Goal: Task Accomplishment & Management: Manage account settings

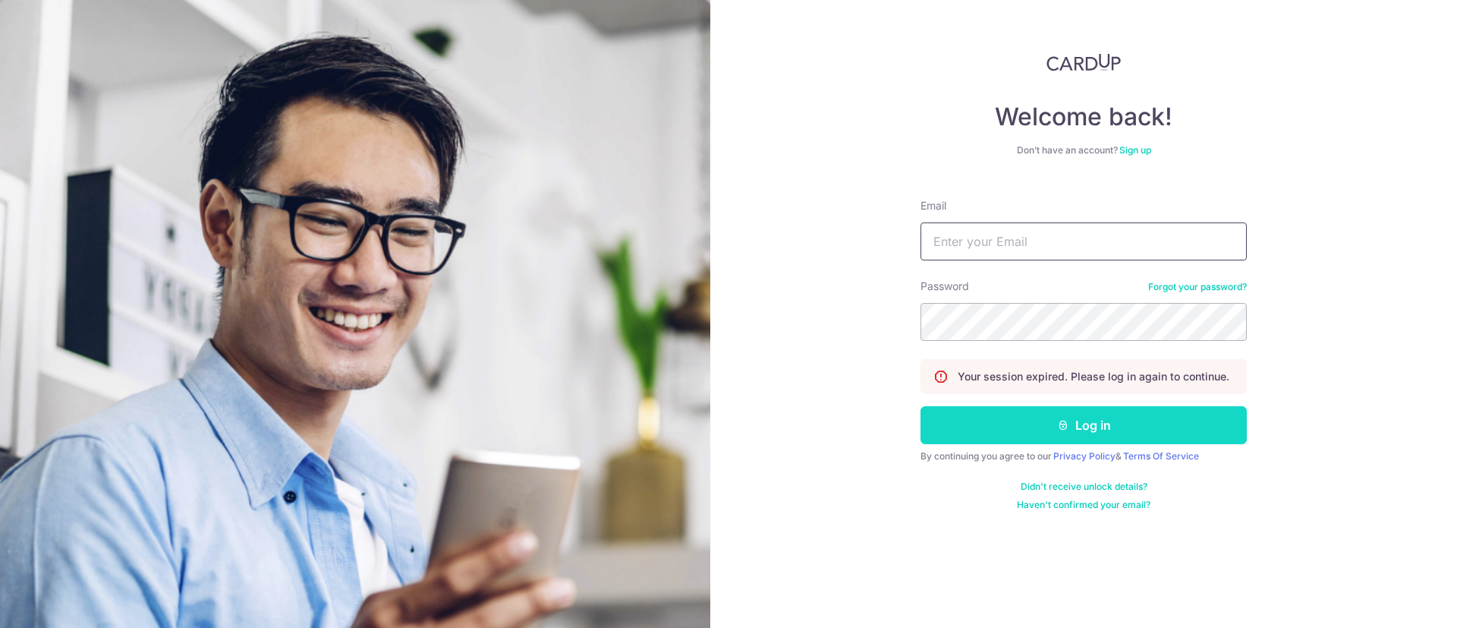
type input "[PERSON_NAME][EMAIL_ADDRESS][DOMAIN_NAME]"
click at [952, 436] on button "Log in" at bounding box center [1084, 425] width 326 height 38
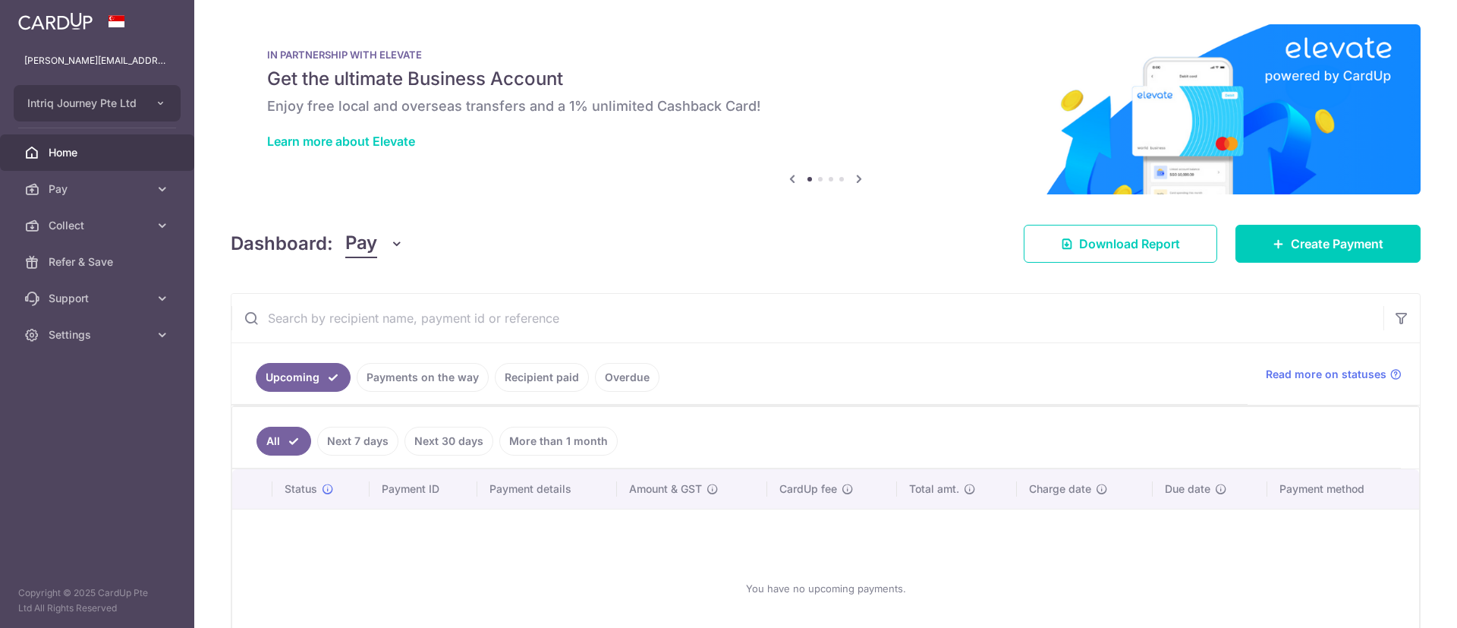
click at [392, 230] on button "Pay" at bounding box center [374, 243] width 58 height 29
click at [383, 317] on link "Collect" at bounding box center [425, 322] width 158 height 36
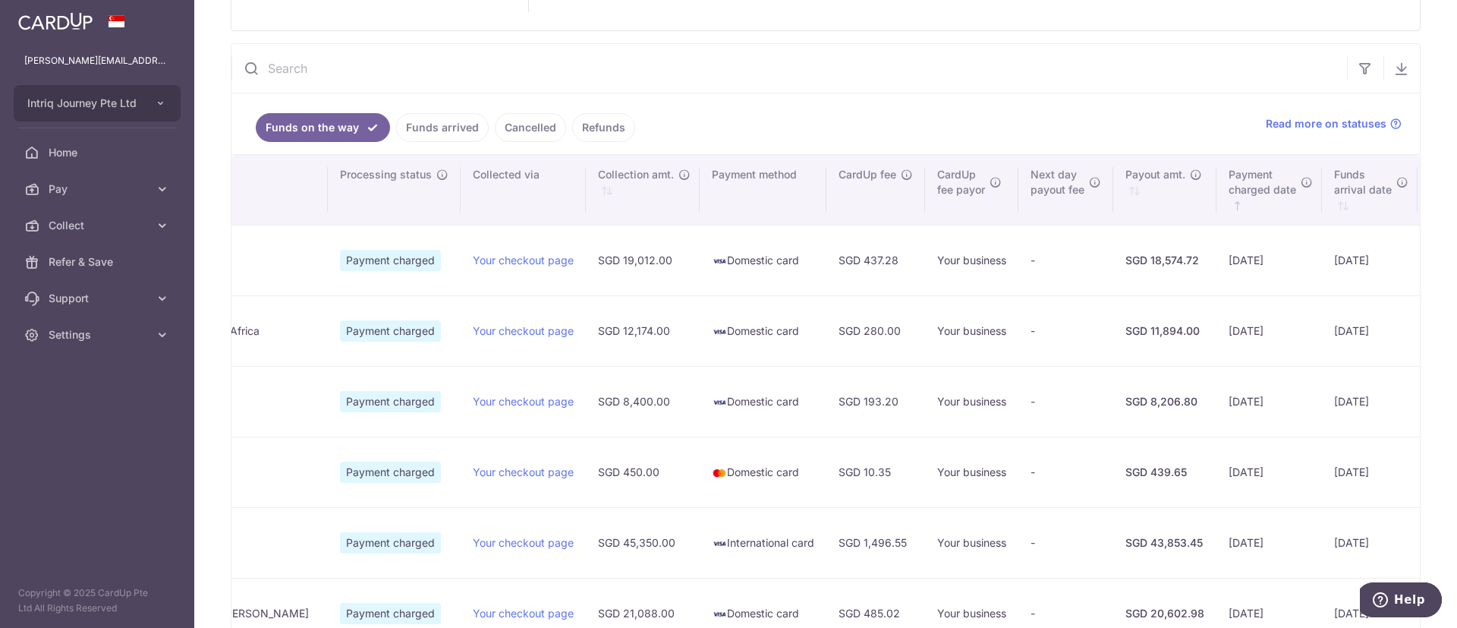
scroll to position [228, 0]
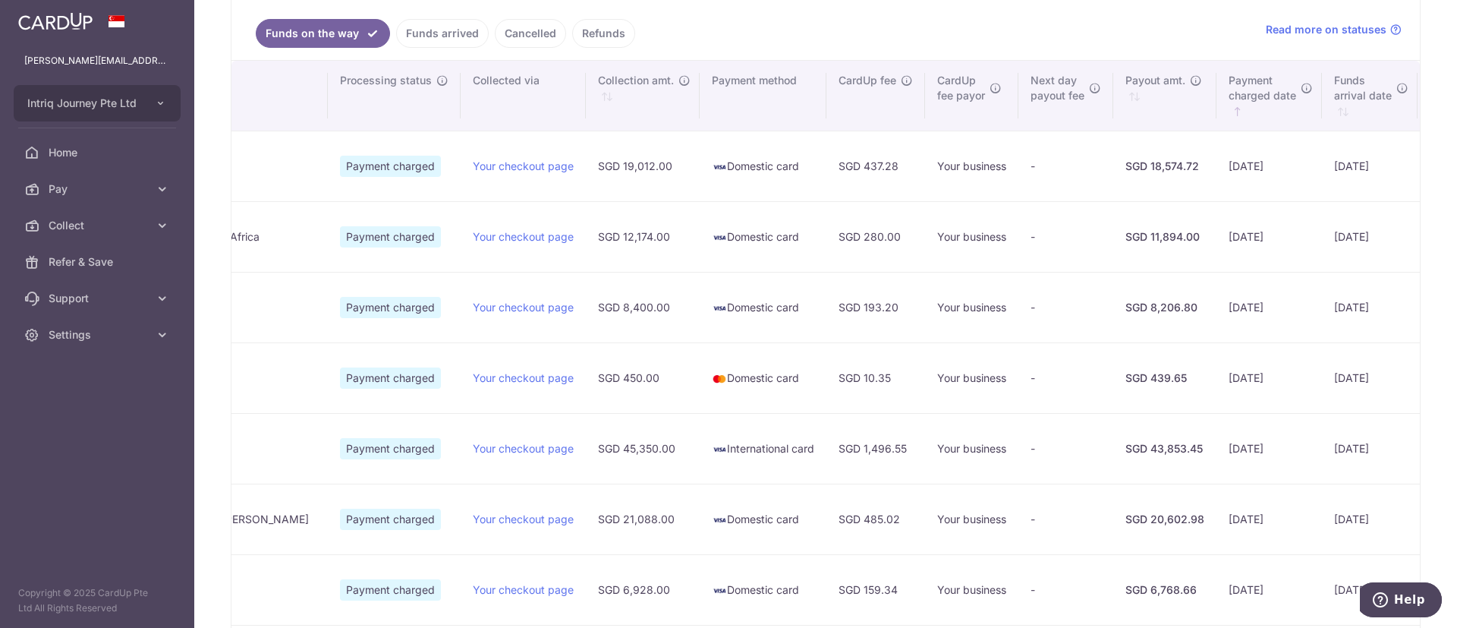
type input "October 2025"
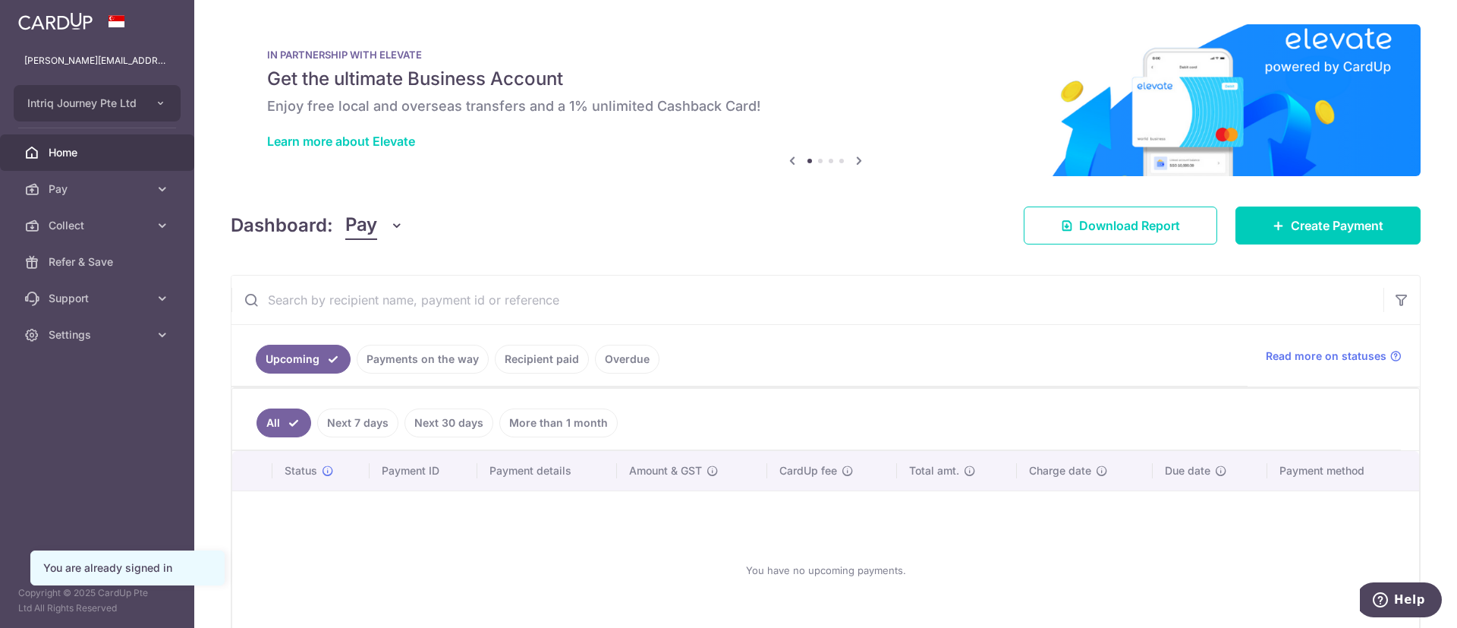
click at [392, 232] on button "Pay" at bounding box center [374, 225] width 58 height 29
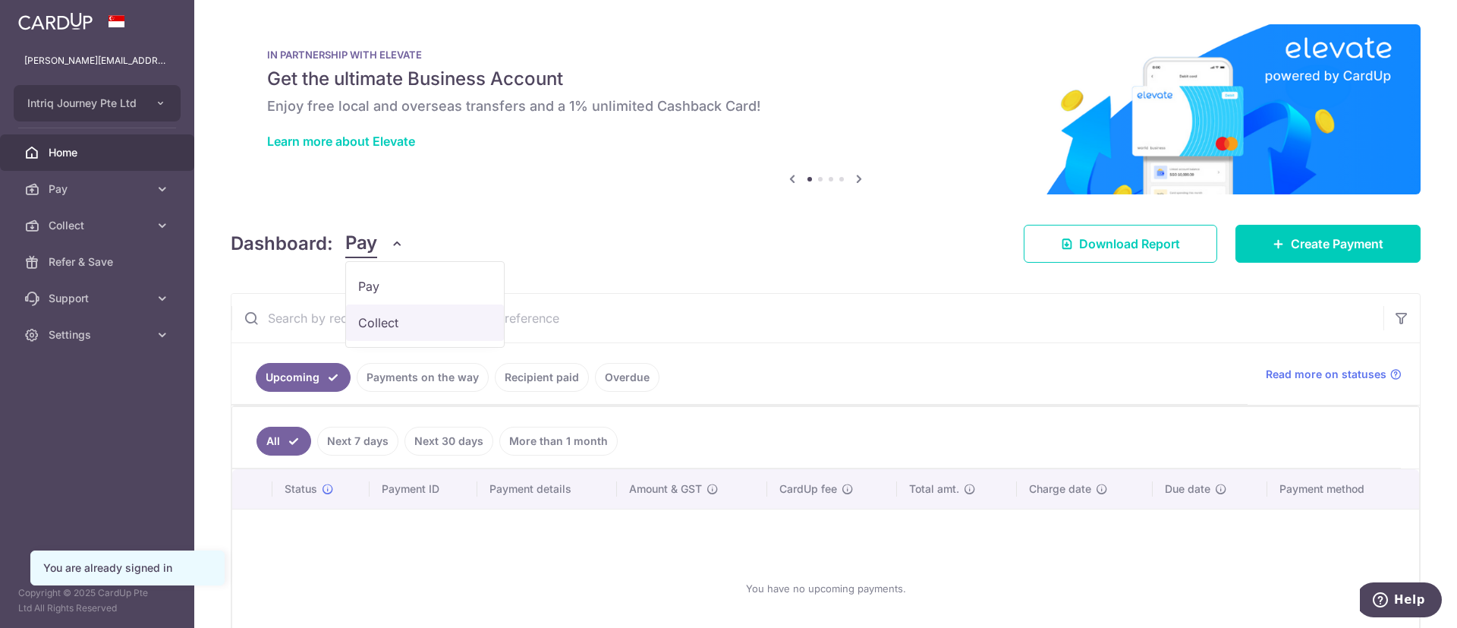
click at [380, 317] on link "Collect" at bounding box center [425, 322] width 158 height 36
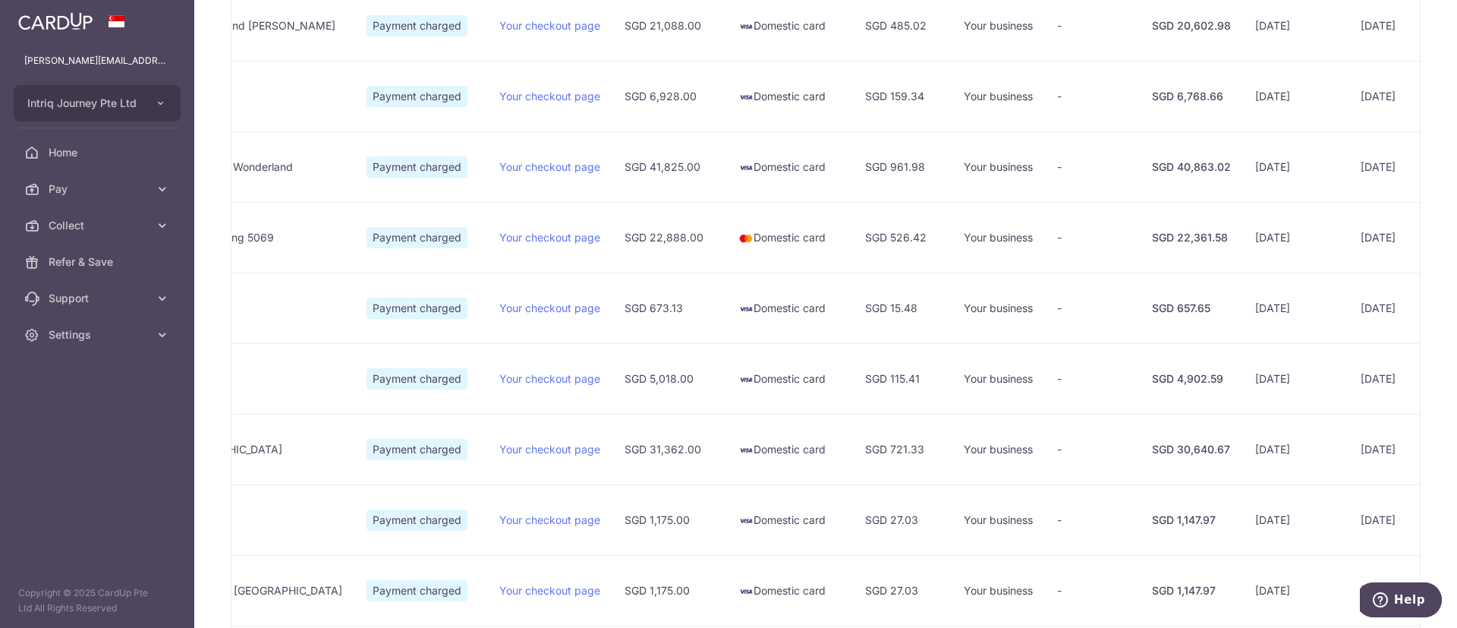
scroll to position [835, 0]
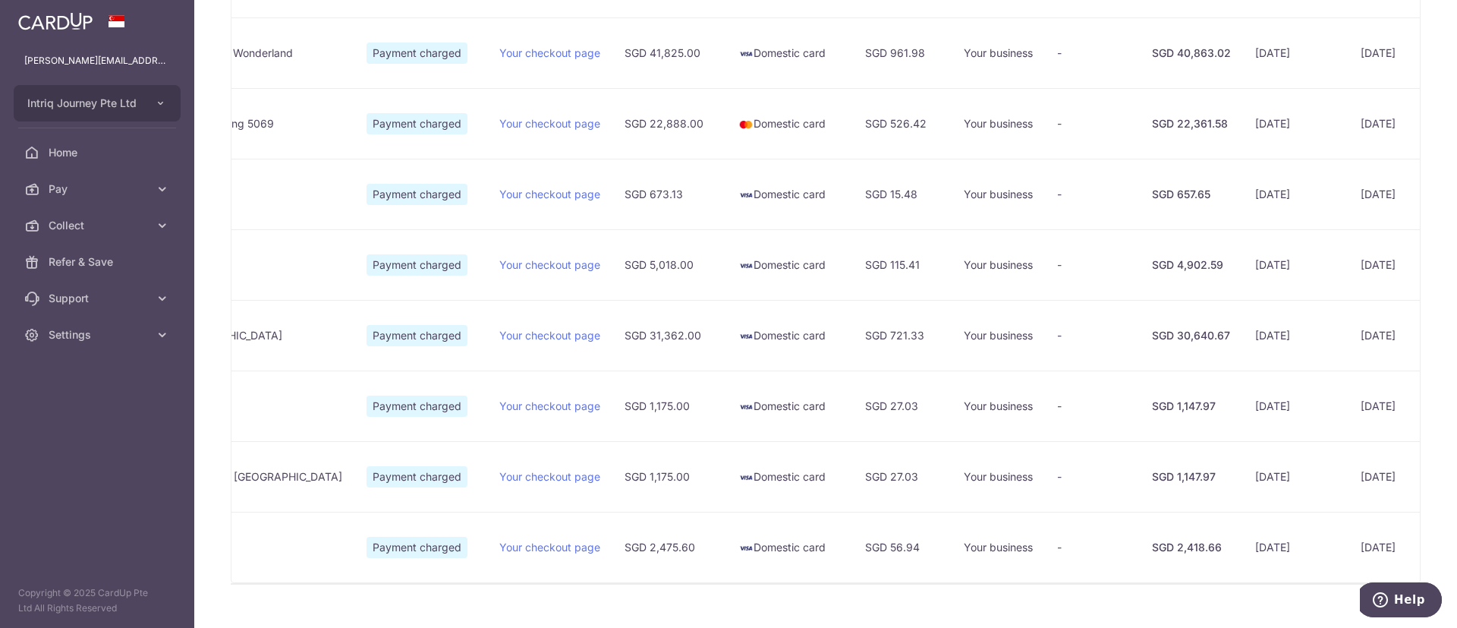
click at [1152, 121] on div "SGD 22,361.58" at bounding box center [1191, 123] width 79 height 15
drag, startPoint x: 971, startPoint y: 54, endPoint x: 989, endPoint y: 56, distance: 18.4
click at [1152, 59] on div "SGD 40,863.02" at bounding box center [1191, 53] width 79 height 15
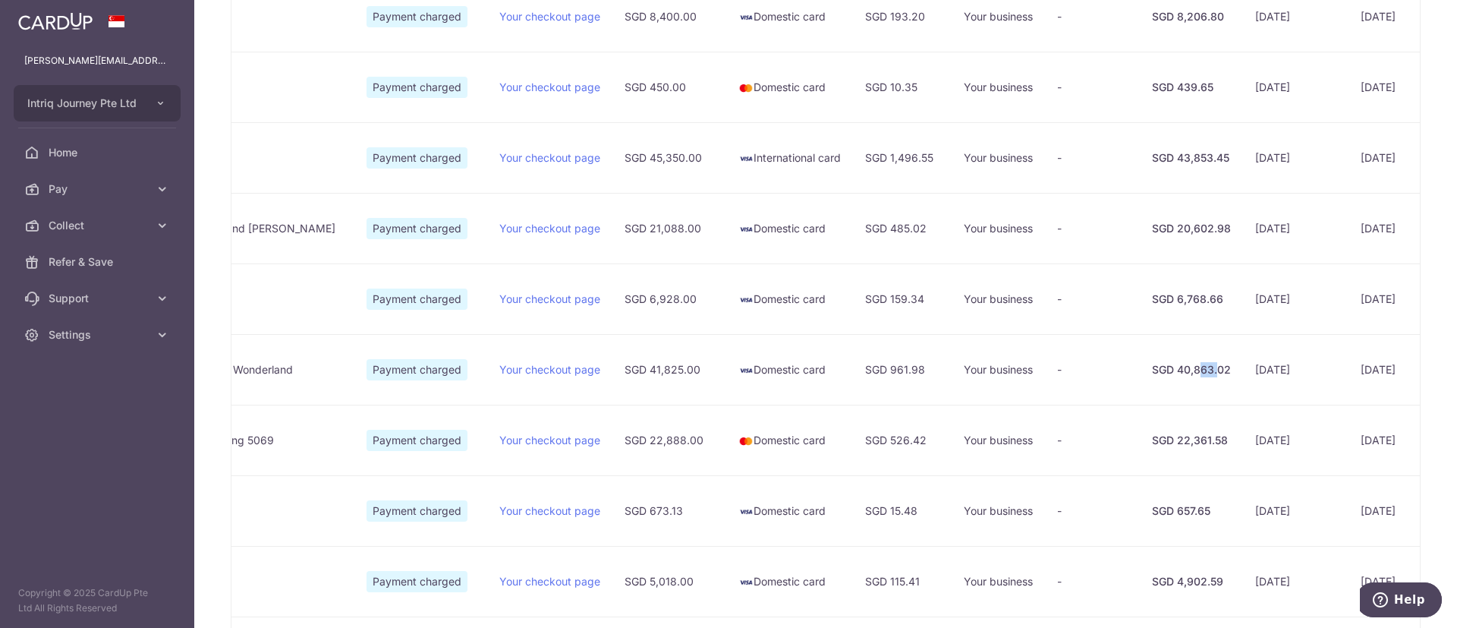
scroll to position [380, 0]
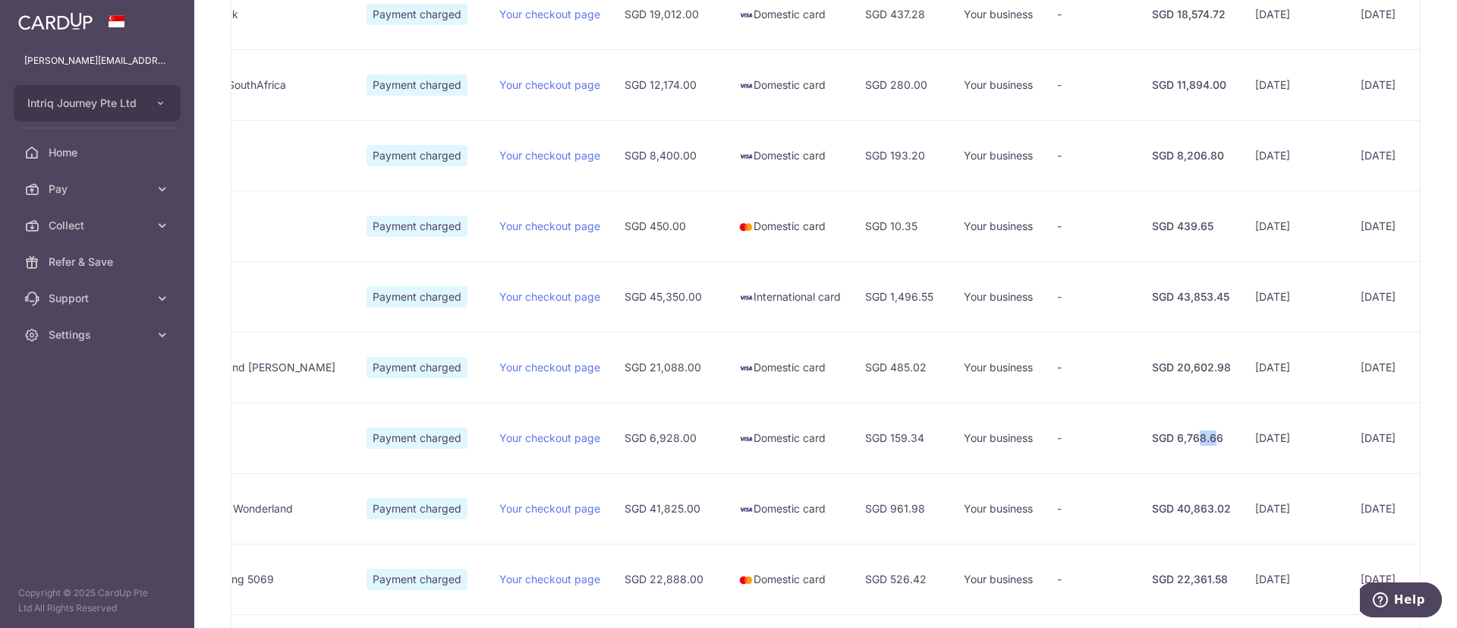
drag, startPoint x: 973, startPoint y: 434, endPoint x: 990, endPoint y: 433, distance: 16.8
click at [1152, 435] on div "SGD 6,768.66" at bounding box center [1191, 437] width 79 height 15
click at [1140, 358] on td "SGD 20,602.98" at bounding box center [1191, 367] width 103 height 71
type input "October 2025"
click at [1045, 200] on td "-" at bounding box center [1092, 226] width 95 height 71
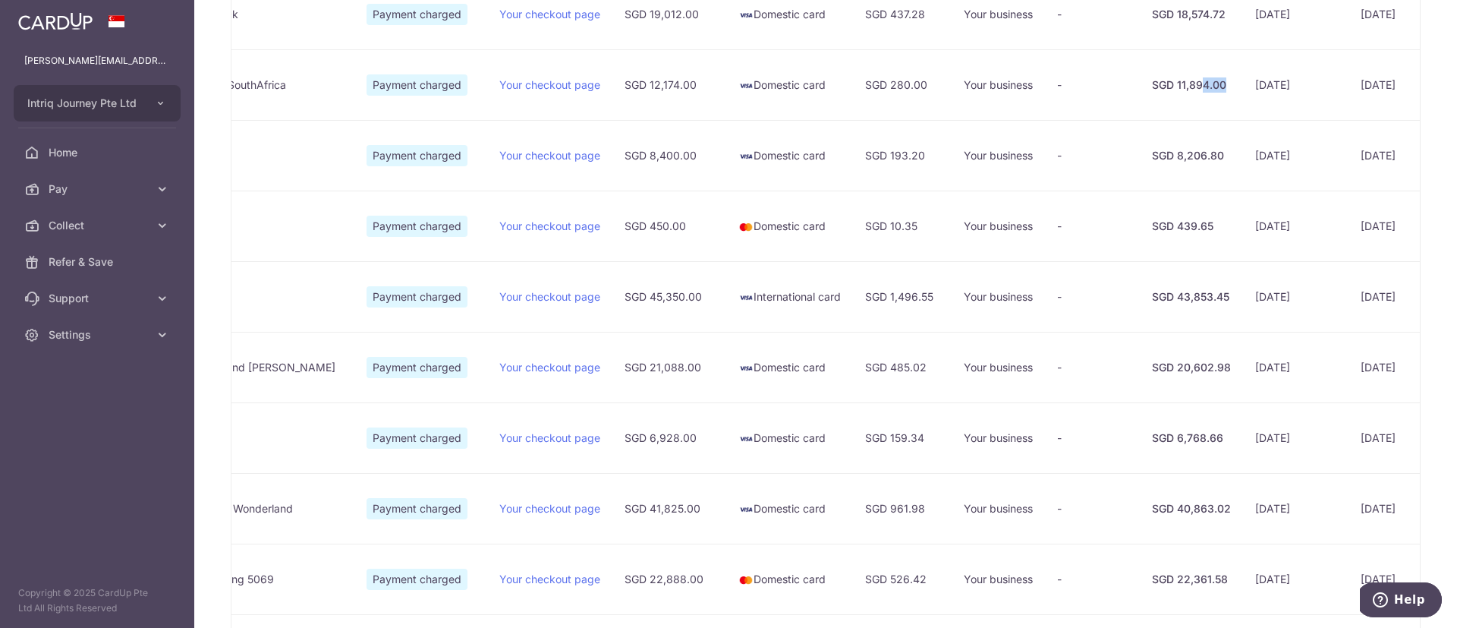
drag, startPoint x: 991, startPoint y: 106, endPoint x: 1010, endPoint y: 108, distance: 18.3
click at [1140, 108] on td "SGD 11,894.00" at bounding box center [1191, 84] width 103 height 71
